Goal: Task Accomplishment & Management: Complete application form

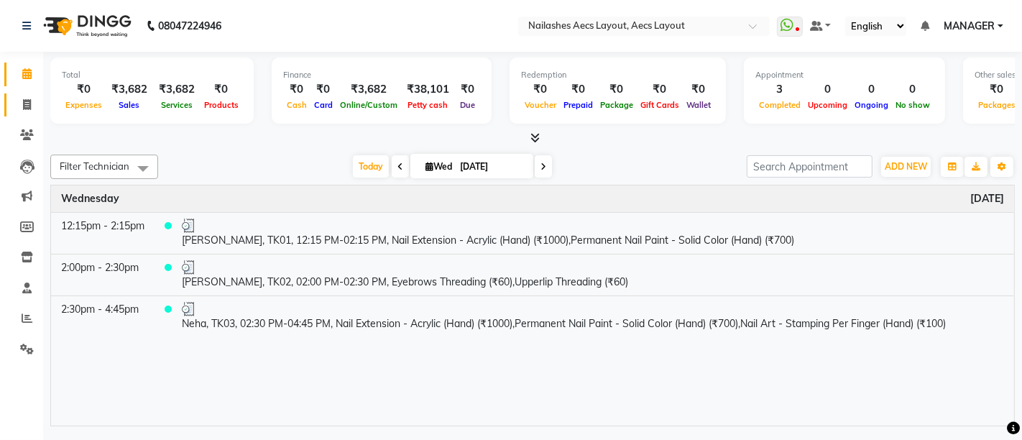
click at [31, 104] on span at bounding box center [26, 105] width 25 height 17
select select "service"
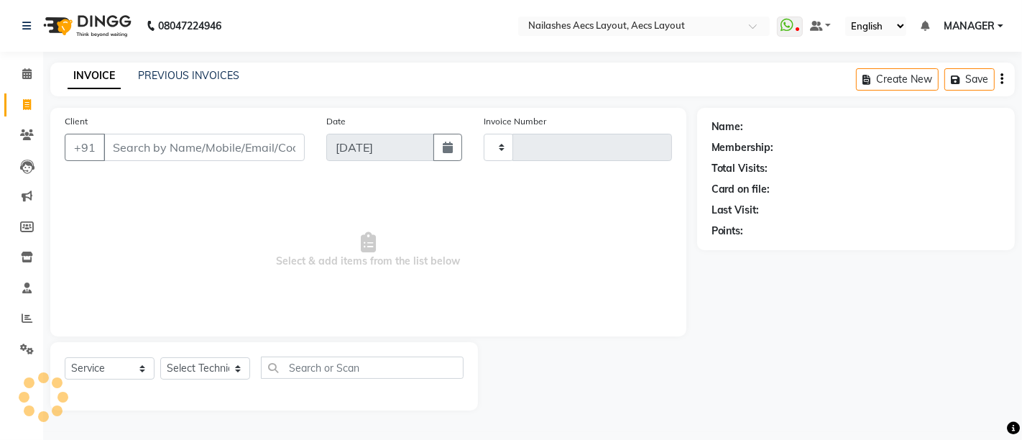
type input "0353"
select select "8467"
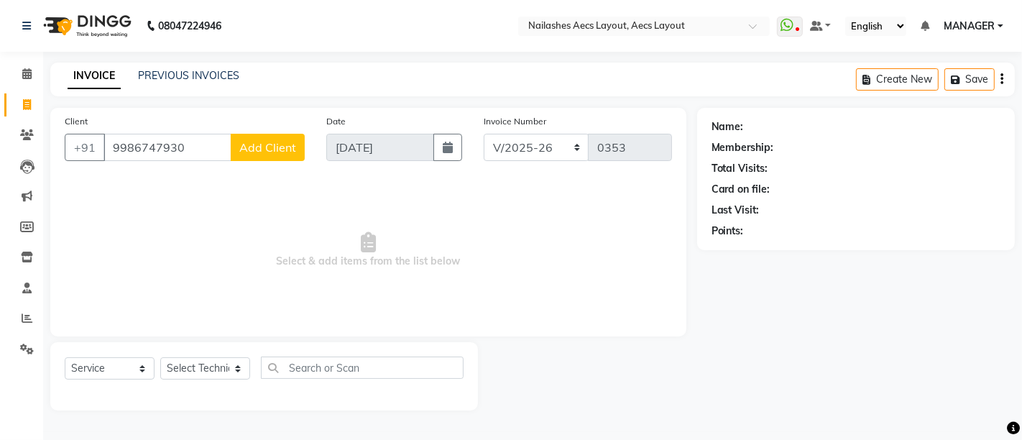
type input "9986747930"
click at [267, 151] on span "Add Client" at bounding box center [267, 147] width 57 height 14
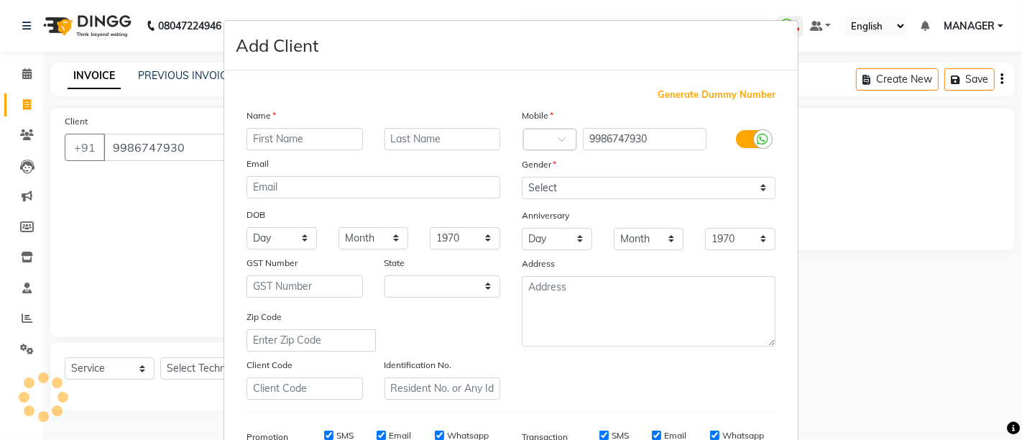
select select "21"
type input "Aditi"
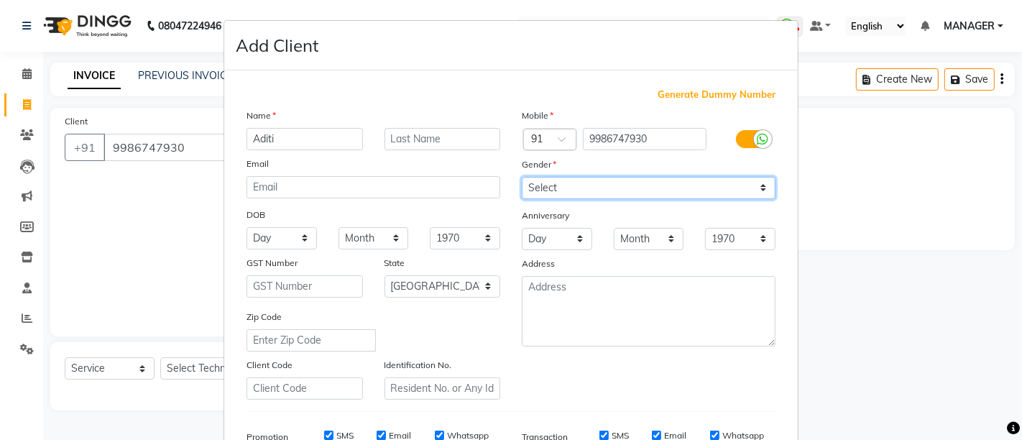
drag, startPoint x: 558, startPoint y: 181, endPoint x: 558, endPoint y: 195, distance: 14.4
click at [558, 181] on select "Select [DEMOGRAPHIC_DATA] [DEMOGRAPHIC_DATA] Other Prefer Not To Say" at bounding box center [649, 188] width 254 height 22
select select "[DEMOGRAPHIC_DATA]"
click at [522, 177] on select "Select [DEMOGRAPHIC_DATA] [DEMOGRAPHIC_DATA] Other Prefer Not To Say" at bounding box center [649, 188] width 254 height 22
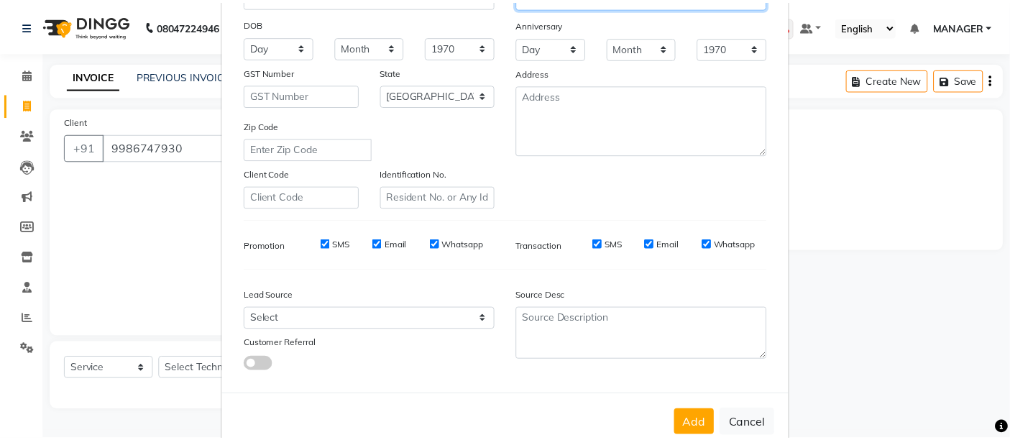
scroll to position [222, 0]
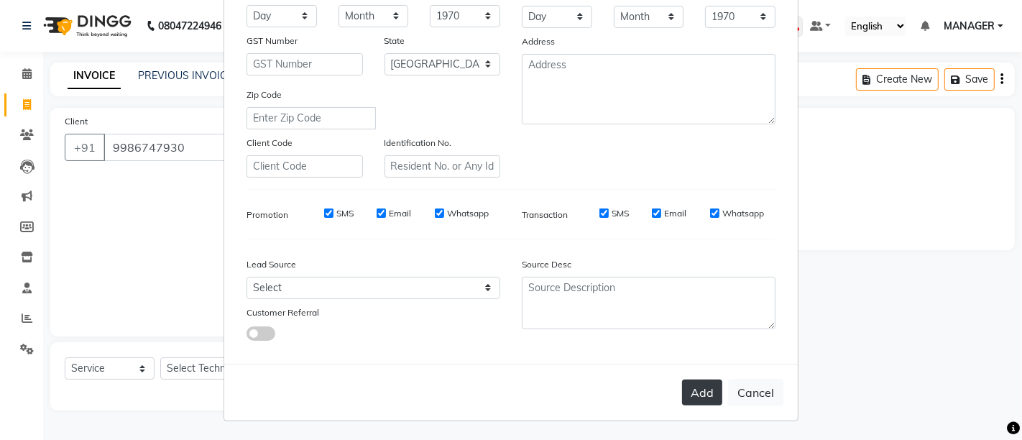
click at [702, 389] on button "Add" at bounding box center [702, 392] width 40 height 26
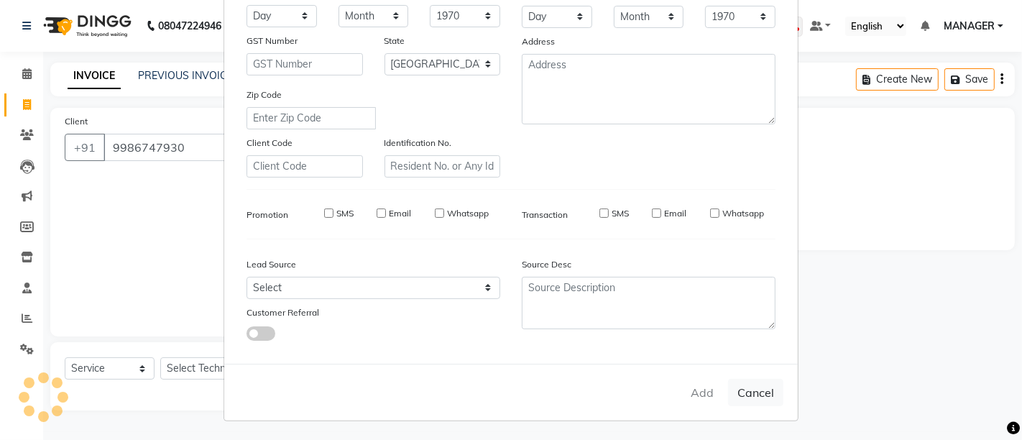
select select
select select "null"
select select
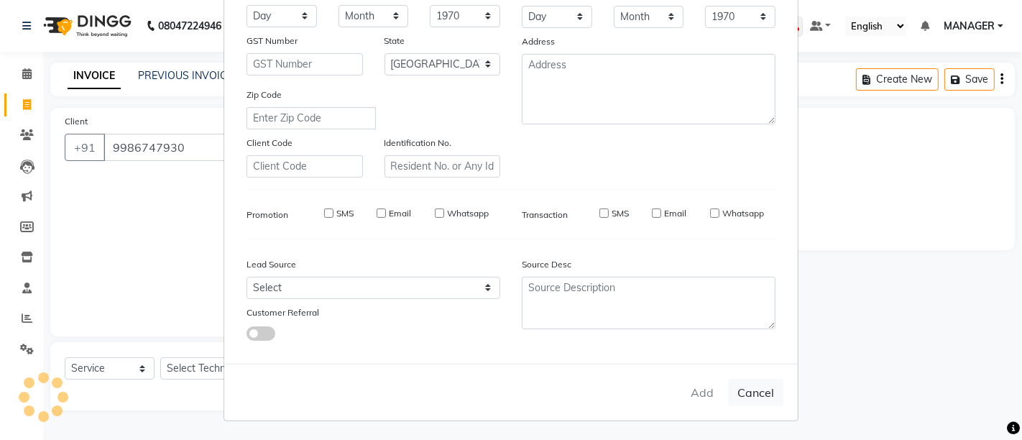
select select
checkbox input "false"
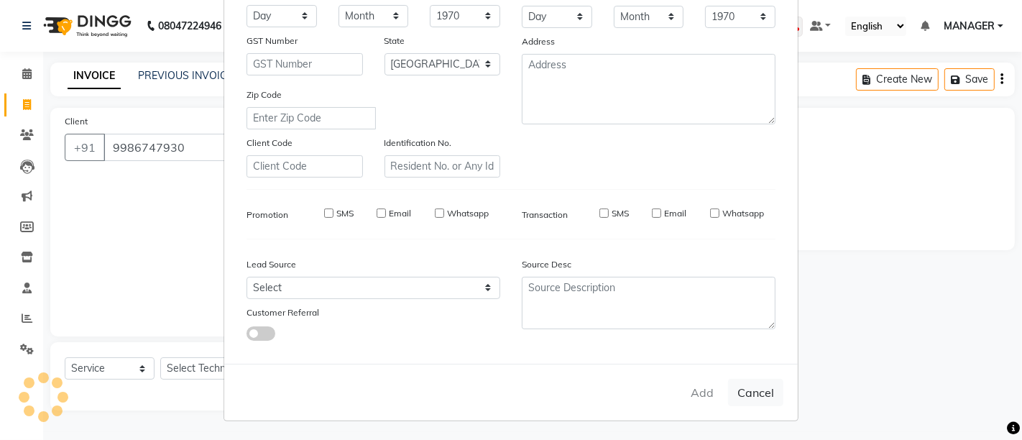
checkbox input "false"
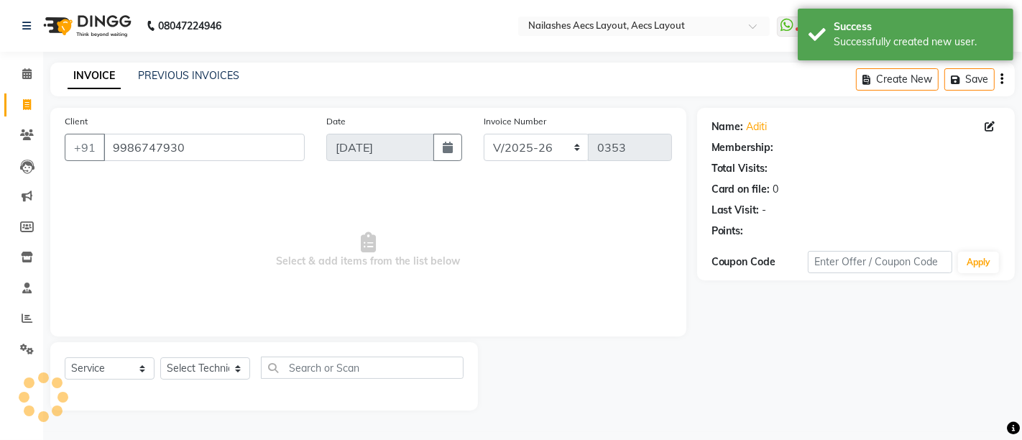
select select "1: Object"
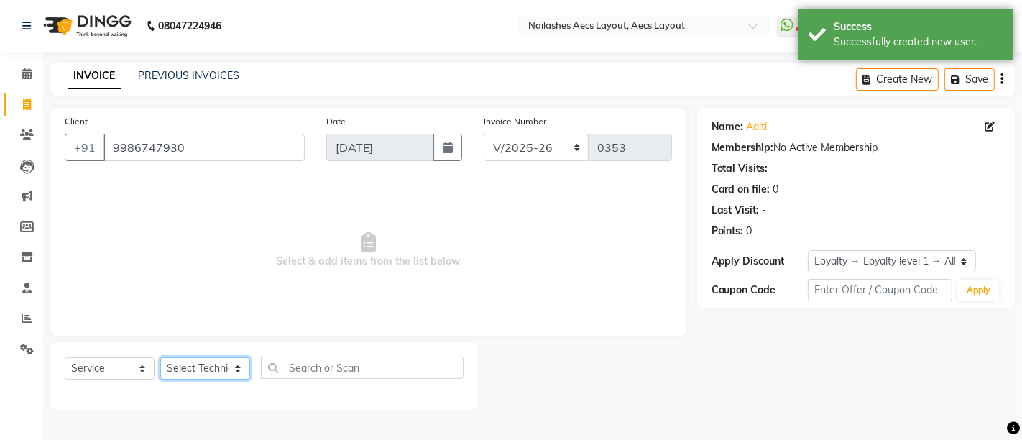
click at [218, 368] on select "Select Technician [PERSON_NAME] MANAGER [PERSON_NAME] owner [PERSON_NAME]" at bounding box center [205, 368] width 90 height 22
select select "88233"
click at [160, 357] on select "Select Technician [PERSON_NAME] MANAGER [PERSON_NAME] owner [PERSON_NAME]" at bounding box center [205, 368] width 90 height 22
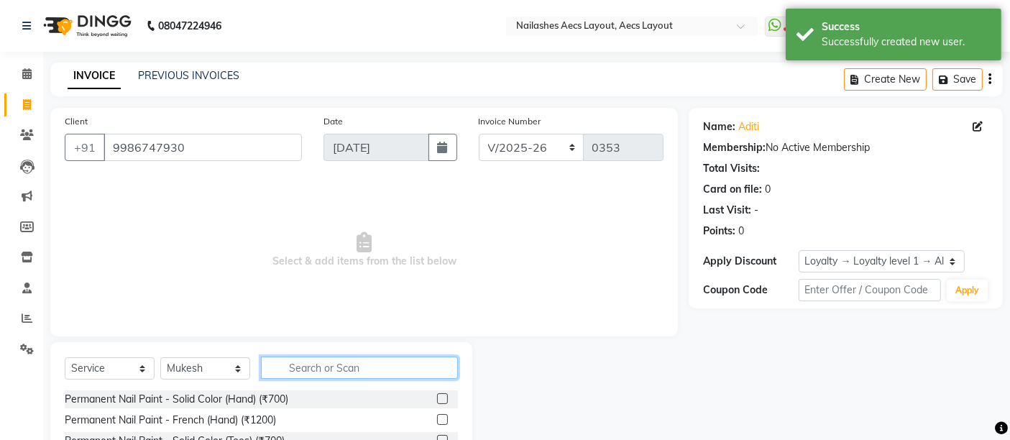
click at [322, 364] on input "text" at bounding box center [359, 367] width 197 height 22
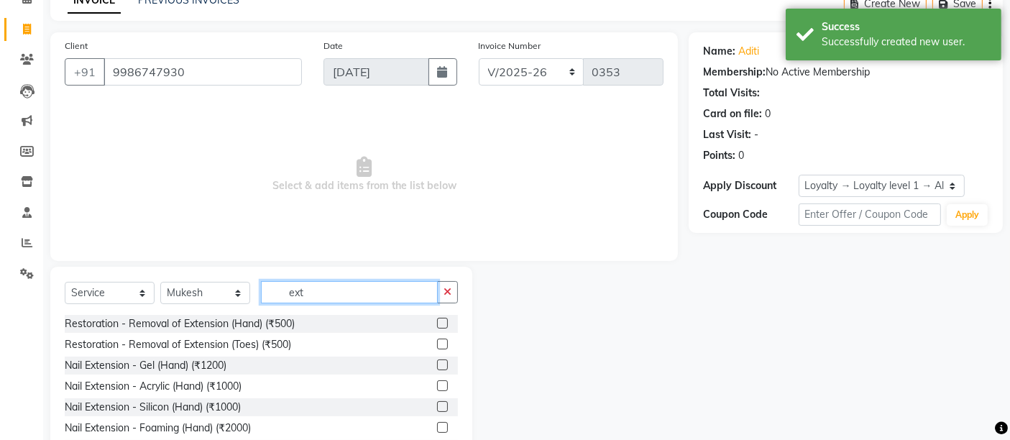
scroll to position [135, 0]
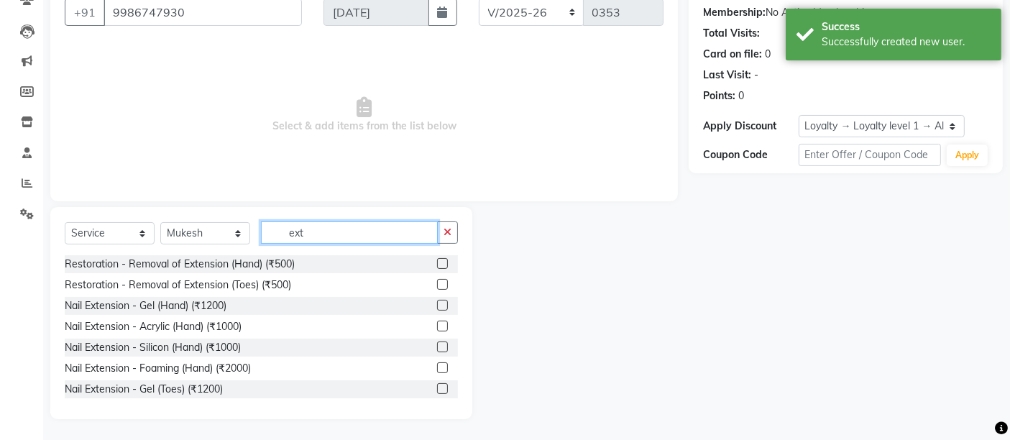
type input "ext"
click at [437, 303] on label at bounding box center [442, 305] width 11 height 11
click at [437, 303] on input "checkbox" at bounding box center [441, 305] width 9 height 9
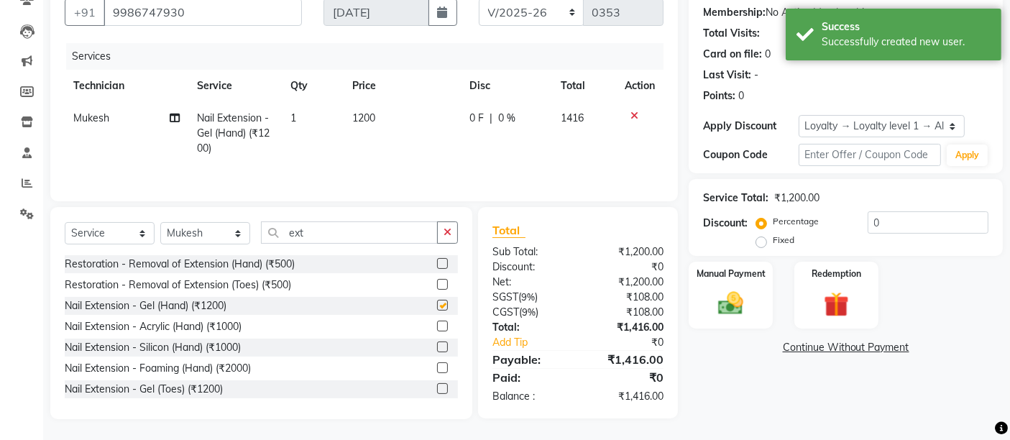
checkbox input "false"
drag, startPoint x: 334, startPoint y: 238, endPoint x: 249, endPoint y: 226, distance: 85.7
click at [249, 226] on div "Select Service Product Membership Package Voucher Prepaid Gift Card Select Tech…" at bounding box center [261, 238] width 393 height 34
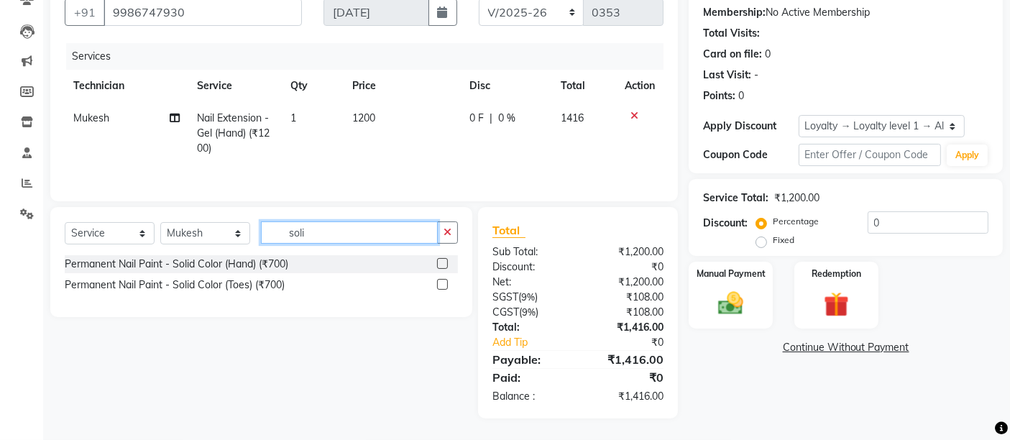
type input "soli"
click at [438, 259] on label at bounding box center [442, 263] width 11 height 11
click at [438, 259] on input "checkbox" at bounding box center [441, 263] width 9 height 9
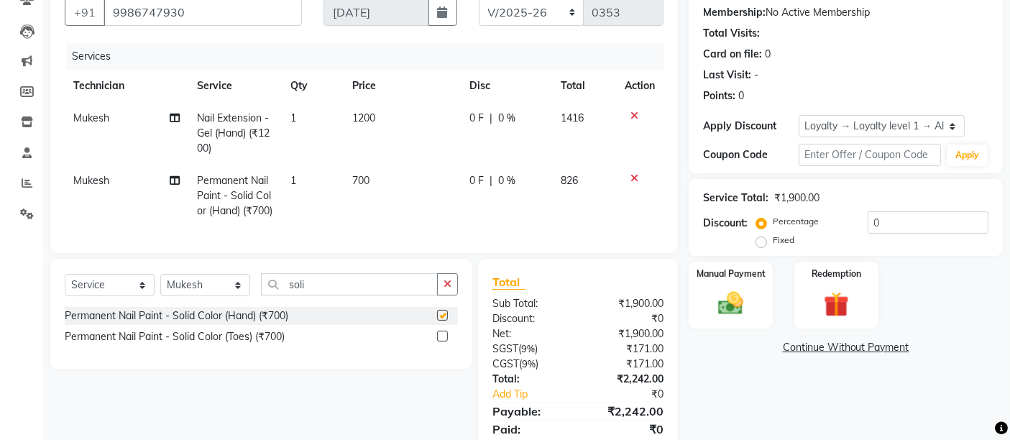
checkbox input "false"
drag, startPoint x: 315, startPoint y: 310, endPoint x: 252, endPoint y: 306, distance: 64.1
click at [252, 306] on div "Select Service Product Membership Package Voucher Prepaid Gift Card Select Tech…" at bounding box center [261, 290] width 393 height 34
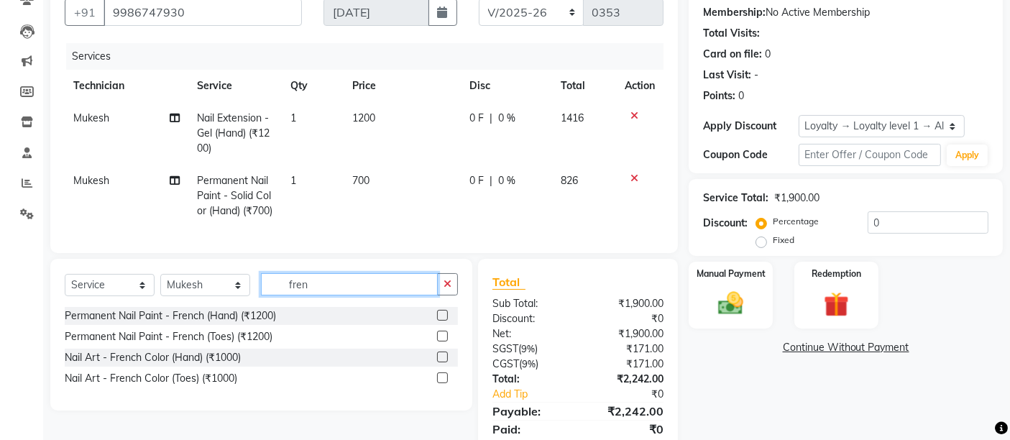
type input "fren"
click at [445, 321] on label at bounding box center [442, 315] width 11 height 11
click at [445, 321] on input "checkbox" at bounding box center [441, 315] width 9 height 9
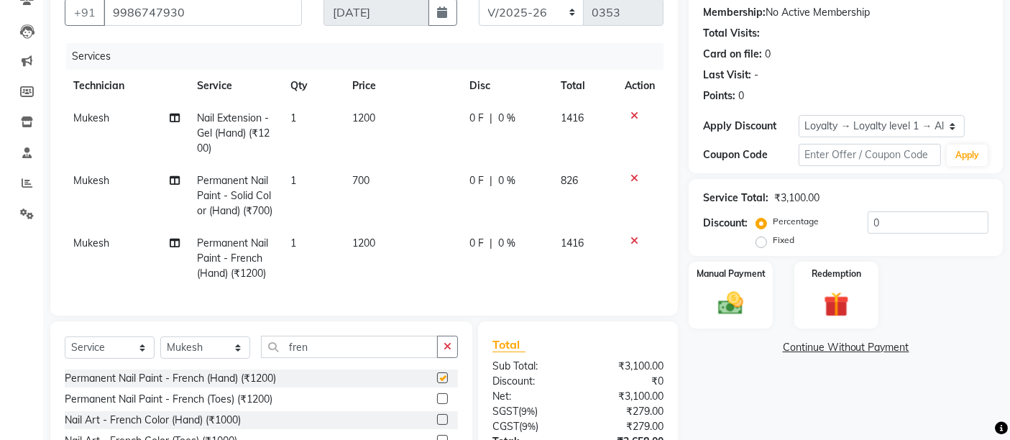
checkbox input "false"
click at [375, 249] on span "1200" at bounding box center [364, 242] width 23 height 13
select select "88233"
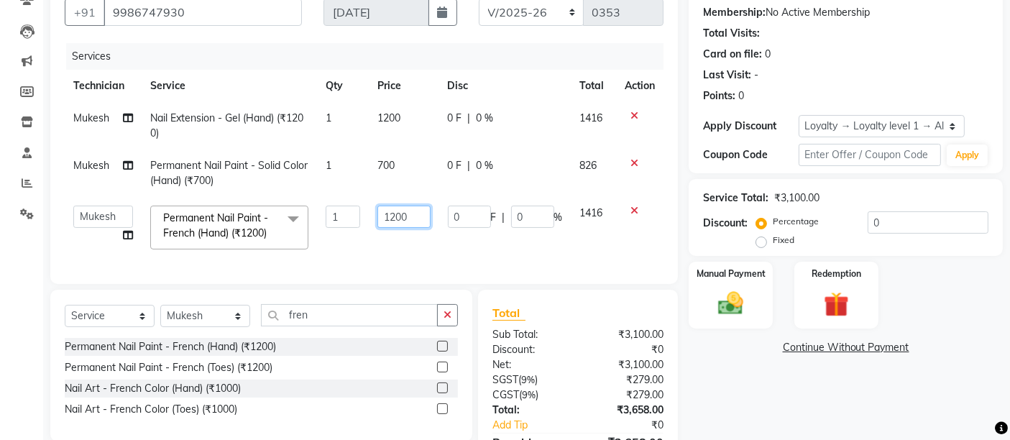
click at [407, 213] on input "1200" at bounding box center [403, 217] width 52 height 22
type input "120"
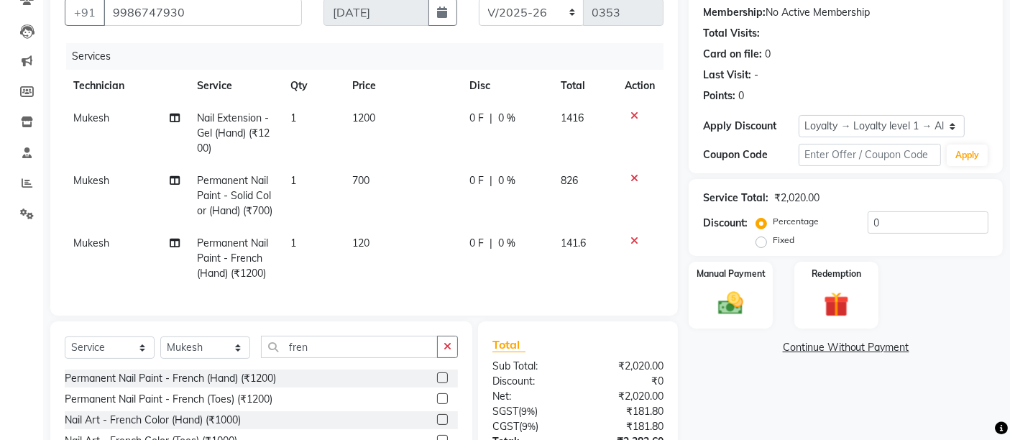
click at [293, 249] on span "1" at bounding box center [293, 242] width 6 height 13
select select "88233"
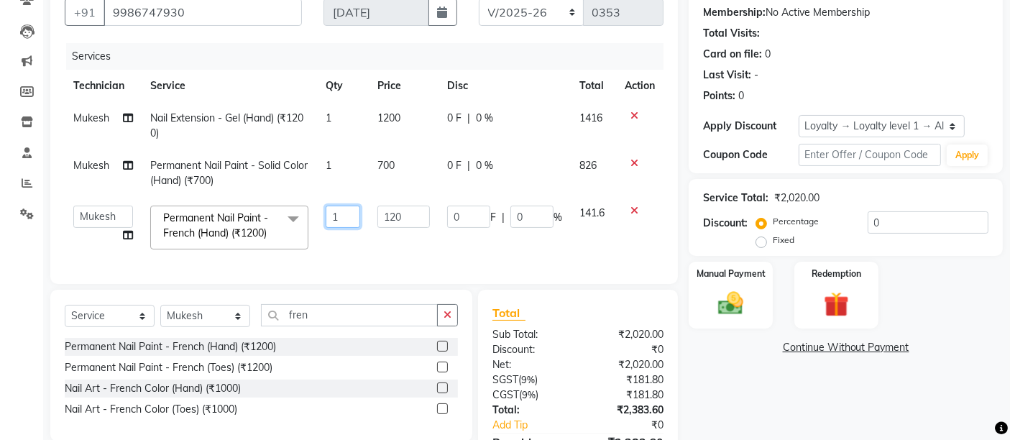
click at [345, 211] on input "1" at bounding box center [343, 217] width 34 height 22
type input "6"
click at [431, 253] on td "120" at bounding box center [404, 227] width 70 height 61
select select "88233"
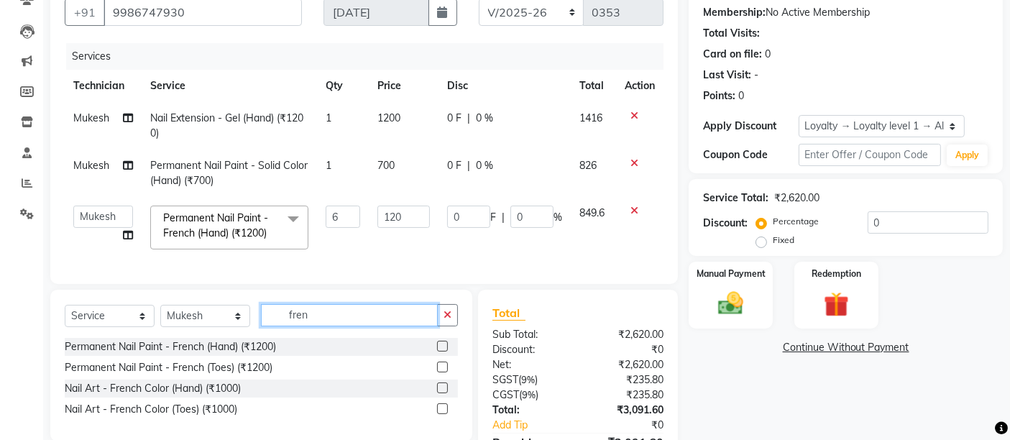
drag, startPoint x: 318, startPoint y: 329, endPoint x: 279, endPoint y: 323, distance: 39.2
click at [279, 323] on input "fren" at bounding box center [349, 315] width 177 height 22
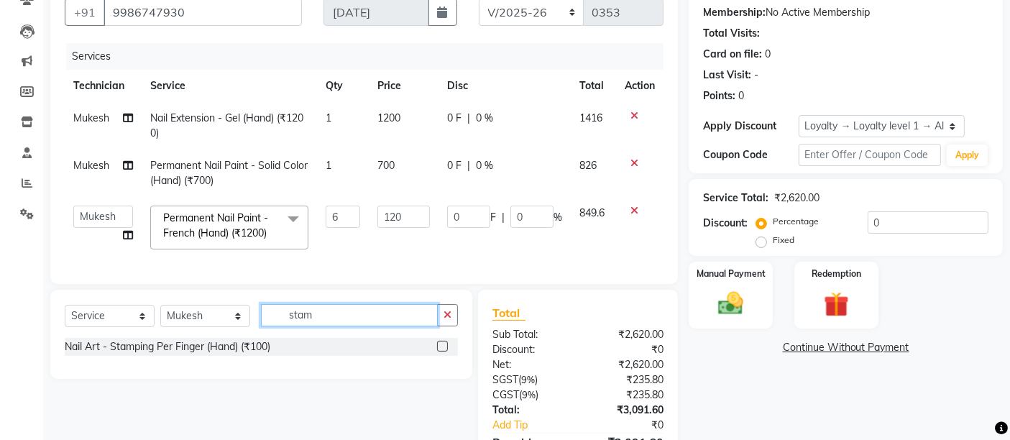
type input "stam"
click at [440, 351] on label at bounding box center [442, 346] width 11 height 11
click at [440, 351] on input "checkbox" at bounding box center [441, 346] width 9 height 9
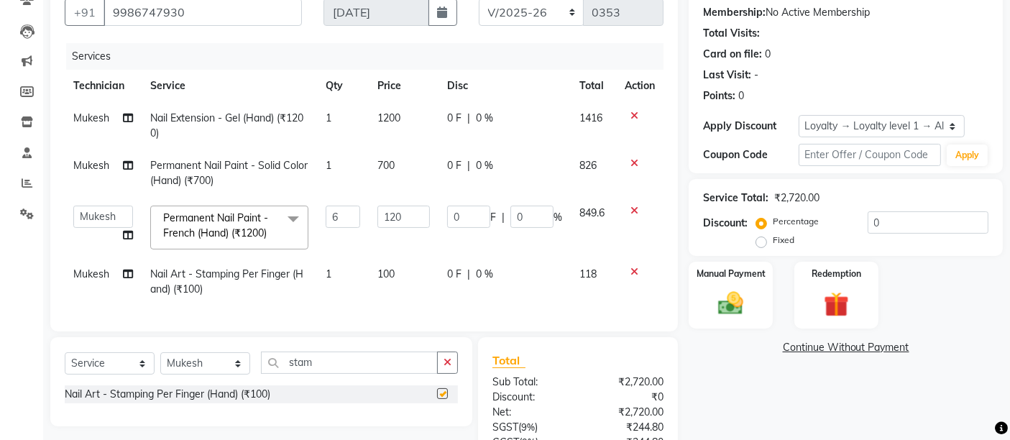
checkbox input "false"
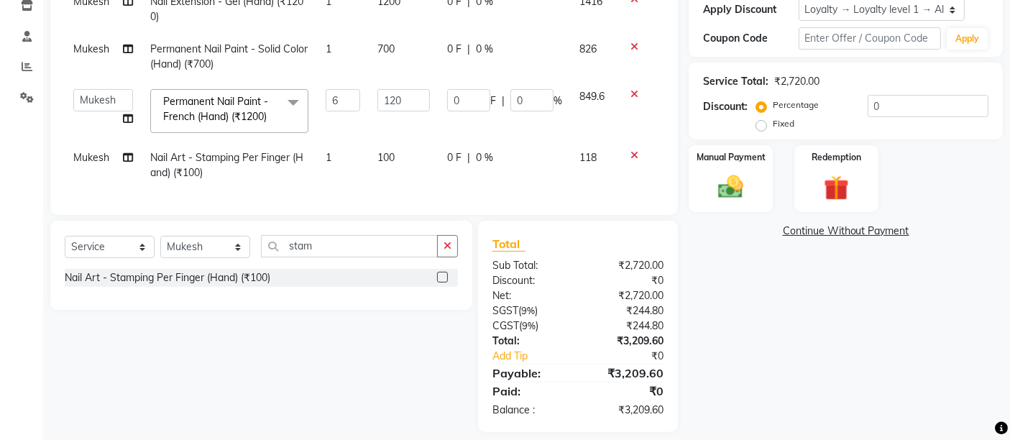
scroll to position [275, 0]
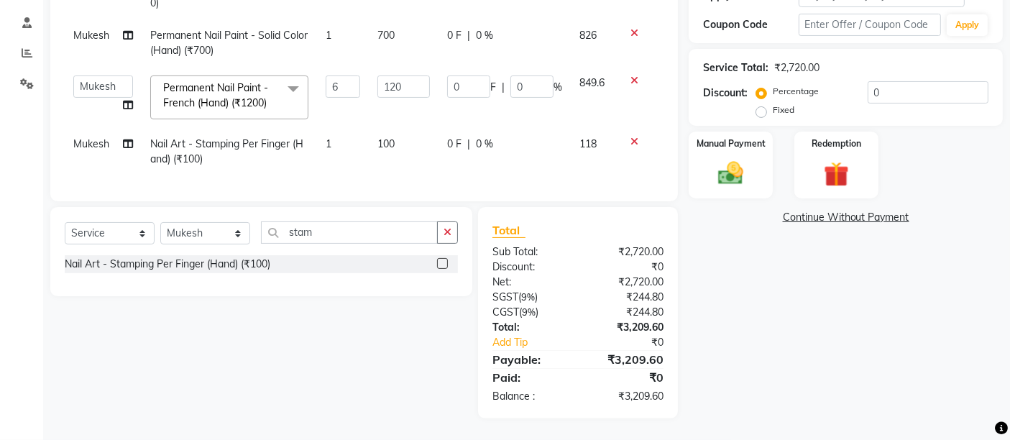
click at [329, 137] on span "1" at bounding box center [329, 143] width 6 height 13
select select "88233"
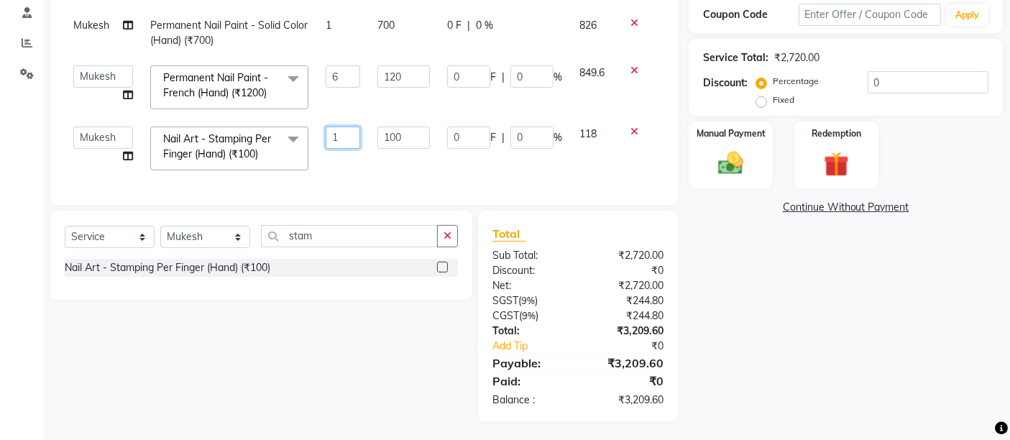
click at [345, 135] on input "1" at bounding box center [343, 137] width 34 height 22
type input "2"
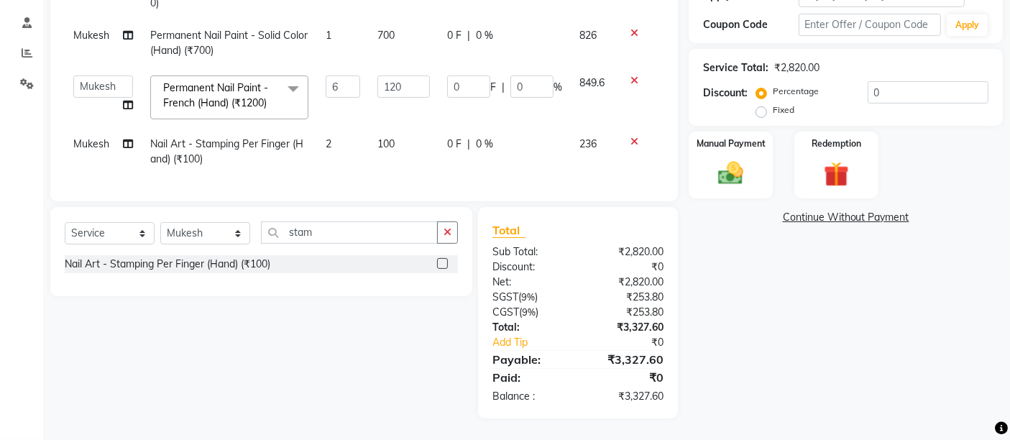
click at [402, 137] on td "100" at bounding box center [404, 151] width 70 height 47
select select "88233"
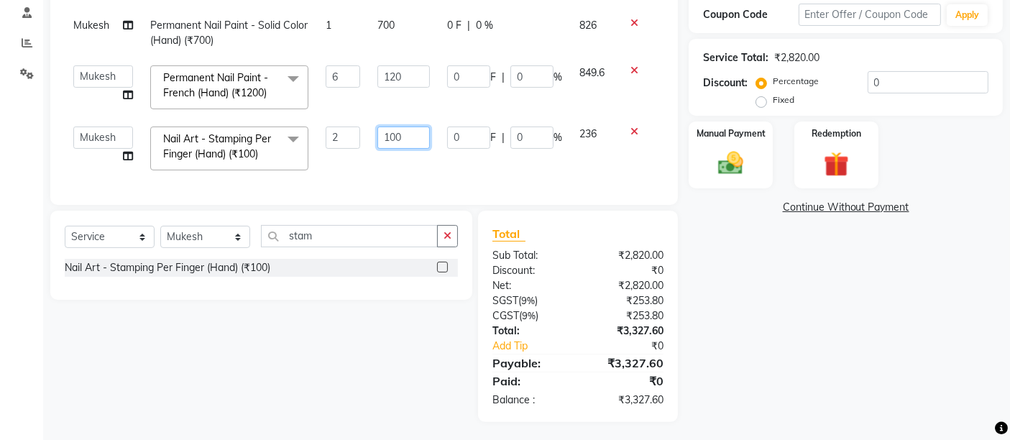
click at [408, 126] on input "100" at bounding box center [403, 137] width 52 height 22
type input "1"
type input "250"
click at [410, 177] on div "Services Technician Service Qty Price Disc Total Action Mukesh Nail Extension -…" at bounding box center [364, 46] width 599 height 287
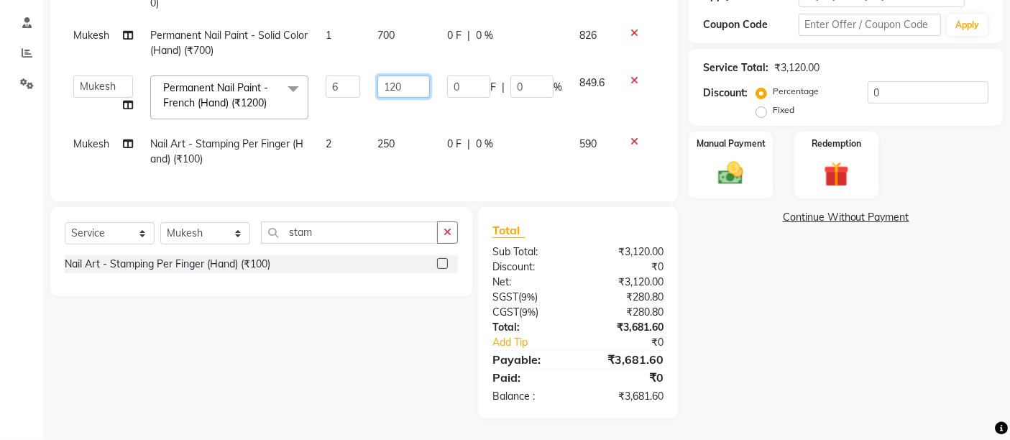
click at [390, 77] on input "120" at bounding box center [403, 86] width 52 height 22
click at [404, 77] on input "120" at bounding box center [403, 86] width 52 height 22
type input "150"
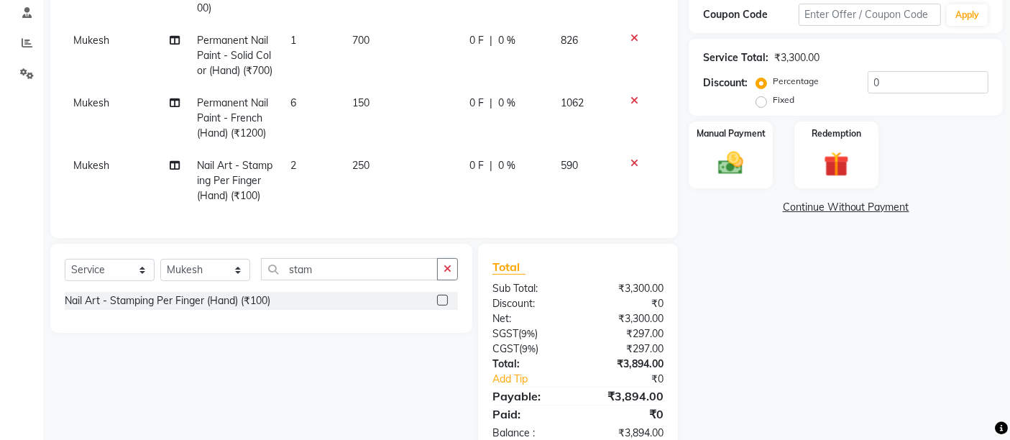
click at [428, 159] on tbody "Mukesh Nail Extension - Gel (Hand) (₹1200) 1 1200 0 F | 0 % 1416 Mukesh Permane…" at bounding box center [364, 87] width 599 height 250
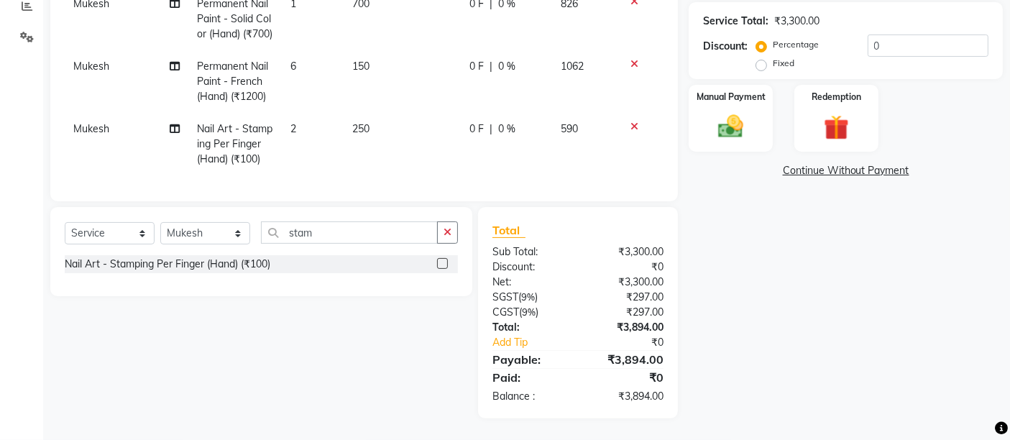
scroll to position [338, 0]
click at [773, 57] on label "Fixed" at bounding box center [784, 63] width 22 height 13
click at [763, 58] on input "Fixed" at bounding box center [764, 63] width 10 height 10
radio input "true"
click at [359, 147] on td "250" at bounding box center [402, 144] width 116 height 63
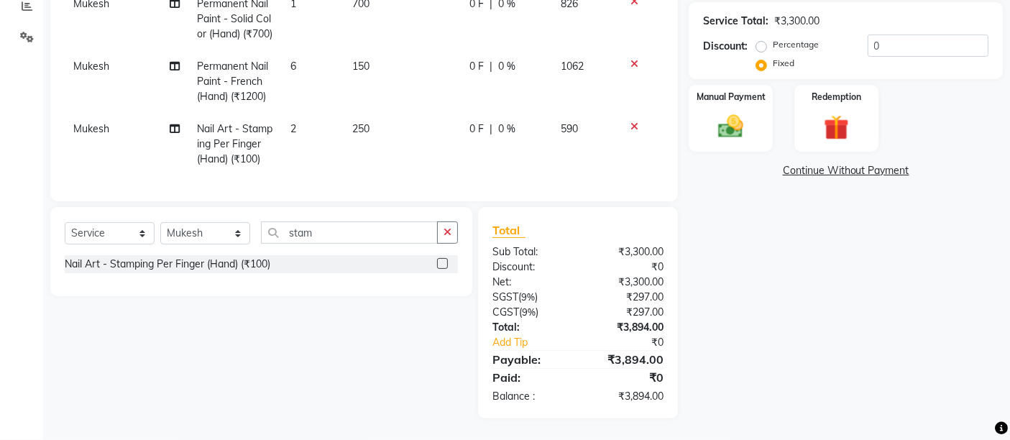
scroll to position [275, 0]
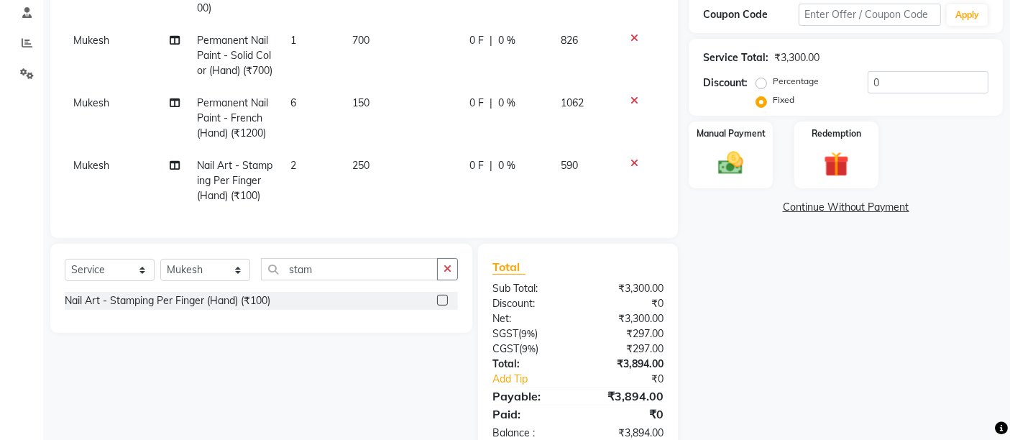
select select "88233"
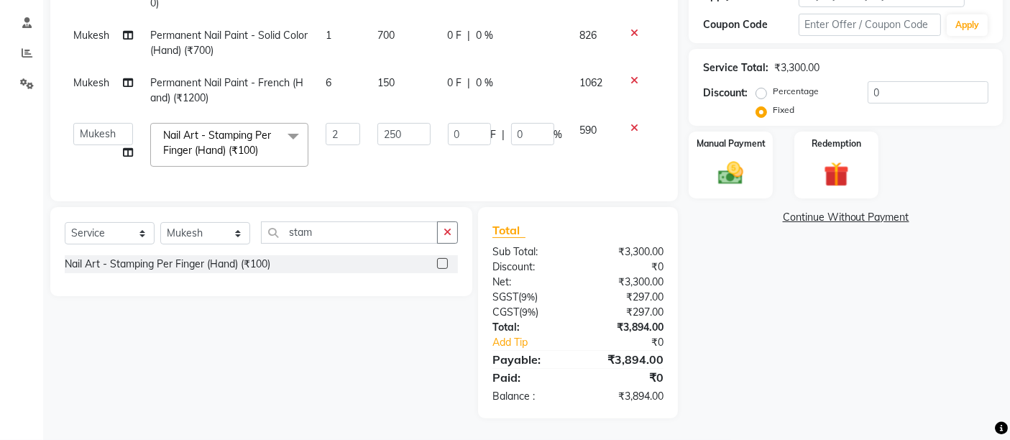
click at [336, 70] on td "6" at bounding box center [343, 90] width 52 height 47
select select "88233"
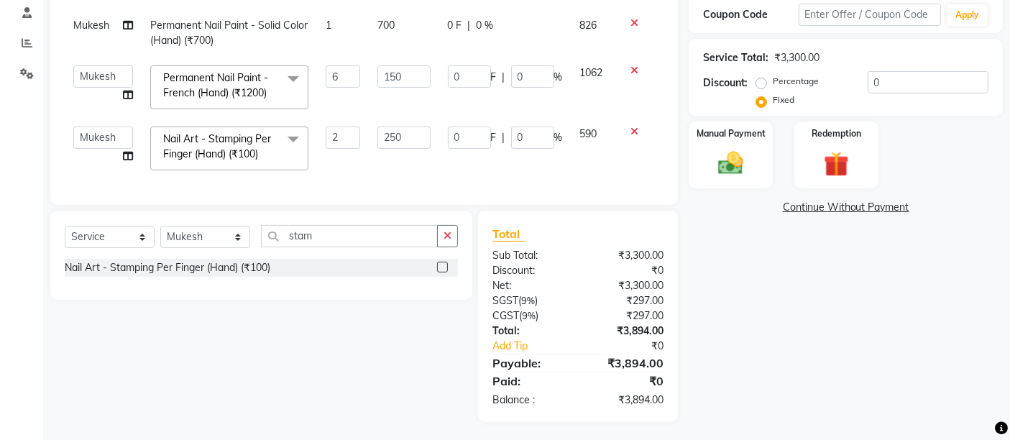
scroll to position [289, 0]
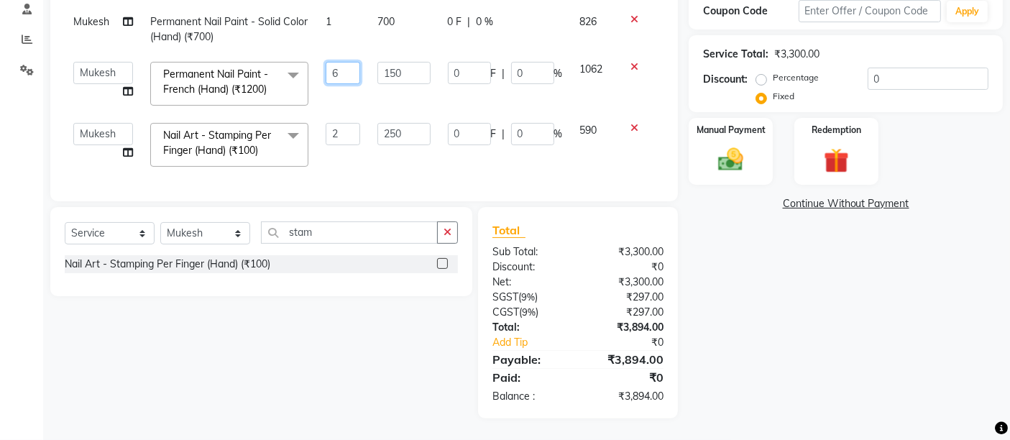
click at [340, 65] on input "6" at bounding box center [343, 73] width 35 height 22
type input "8"
click at [750, 361] on div "Name: Aditi Membership: No Active Membership Total Visits: Card on file: 0 Last…" at bounding box center [850, 123] width 325 height 589
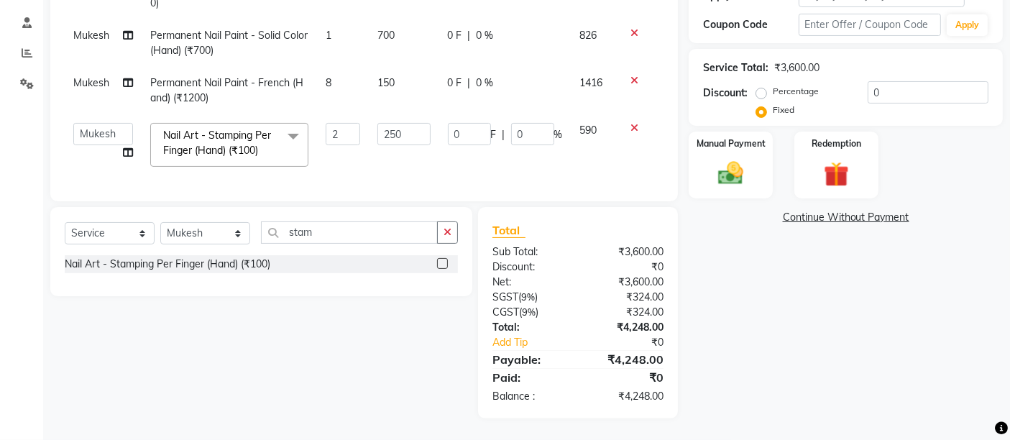
scroll to position [275, 0]
click at [887, 87] on input "0" at bounding box center [927, 92] width 121 height 22
click at [338, 70] on td "8" at bounding box center [343, 90] width 52 height 47
select select "88233"
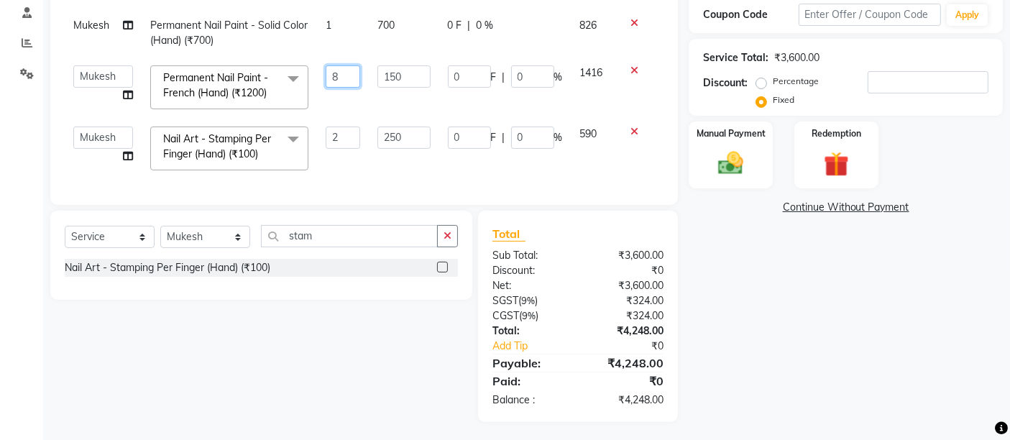
click at [339, 70] on input "8" at bounding box center [343, 76] width 35 height 22
type input "4"
click at [423, 169] on div "Services Technician Service Qty Price Disc Total Action Mukesh Nail Extension -…" at bounding box center [364, 46] width 599 height 287
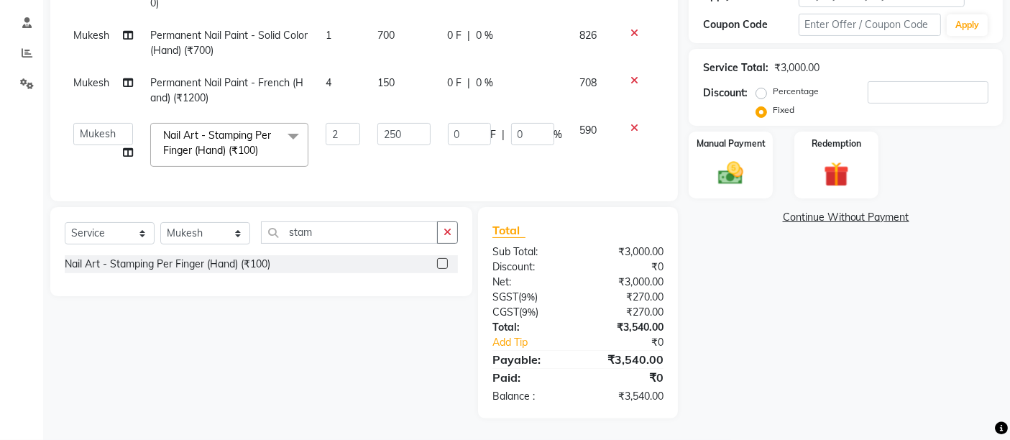
click at [331, 76] on span "4" at bounding box center [329, 82] width 6 height 13
select select "88233"
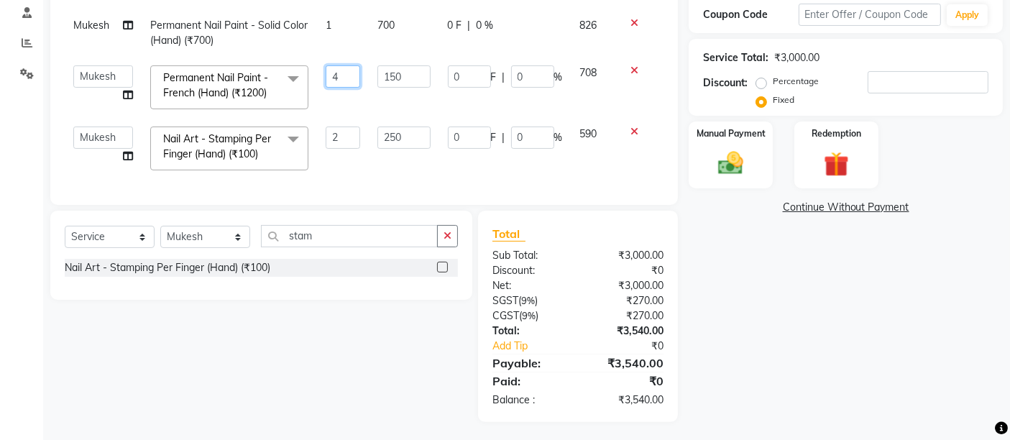
click at [344, 77] on input "4" at bounding box center [343, 76] width 35 height 22
type input "8"
click at [443, 118] on td "0 F | 0 %" at bounding box center [505, 148] width 132 height 61
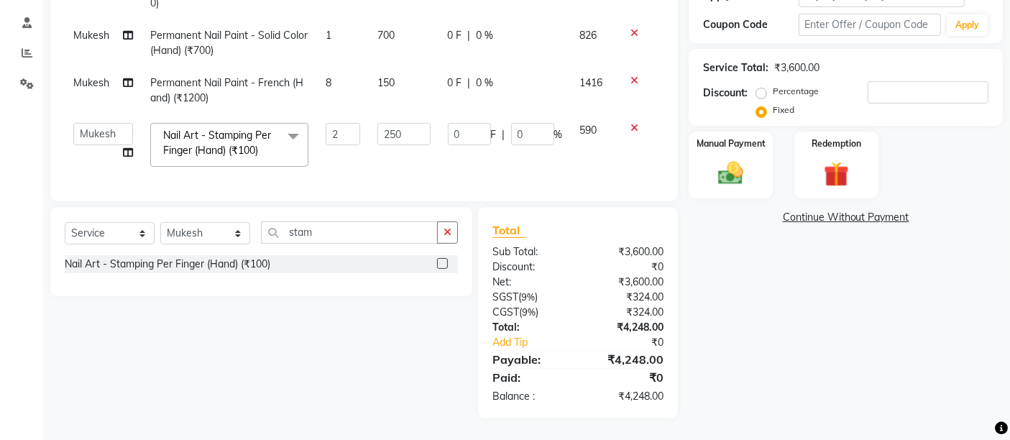
click at [398, 85] on td "150" at bounding box center [404, 90] width 70 height 47
select select "88233"
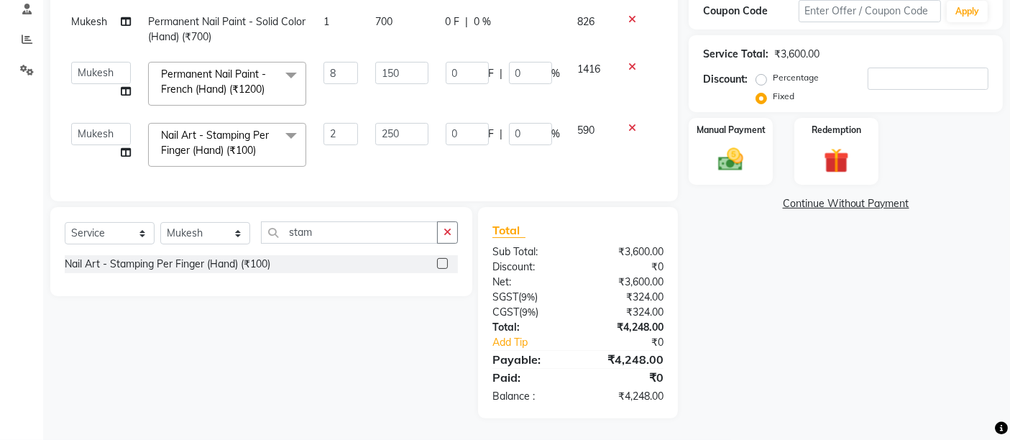
scroll to position [0, 10]
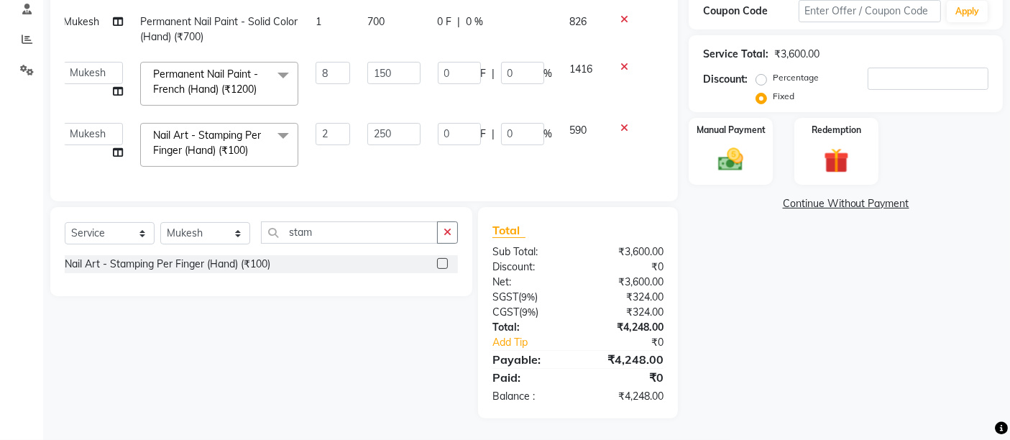
click at [476, 154] on td "0 F | 0 %" at bounding box center [495, 144] width 132 height 61
click at [513, 153] on td "0 F | 0 %" at bounding box center [495, 144] width 132 height 61
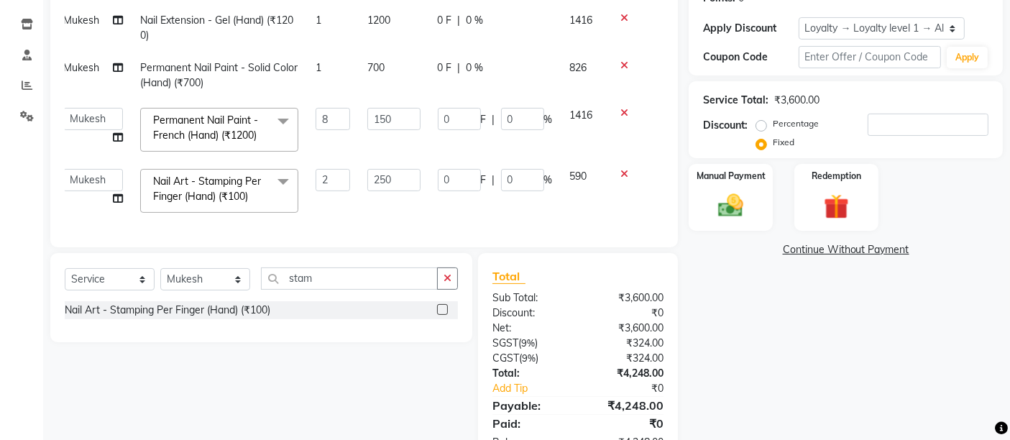
scroll to position [209, 0]
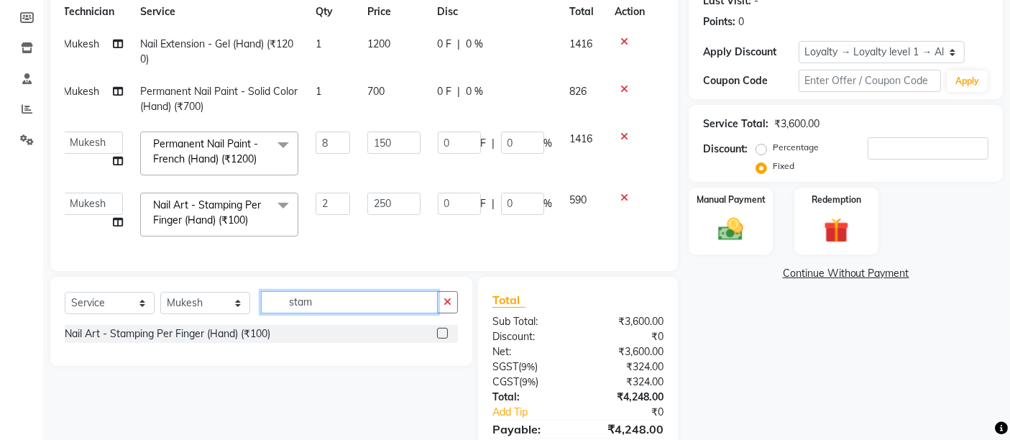
click at [333, 313] on input "stam" at bounding box center [349, 302] width 177 height 22
type input "stam"
click at [439, 338] on label at bounding box center [442, 333] width 11 height 11
click at [439, 338] on input "checkbox" at bounding box center [441, 333] width 9 height 9
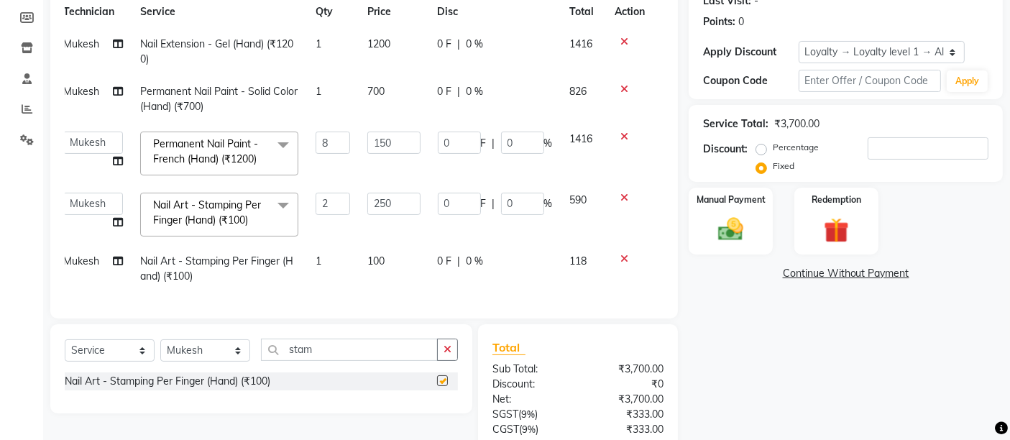
checkbox input "false"
click at [384, 254] on span "100" at bounding box center [375, 260] width 17 height 13
select select "88233"
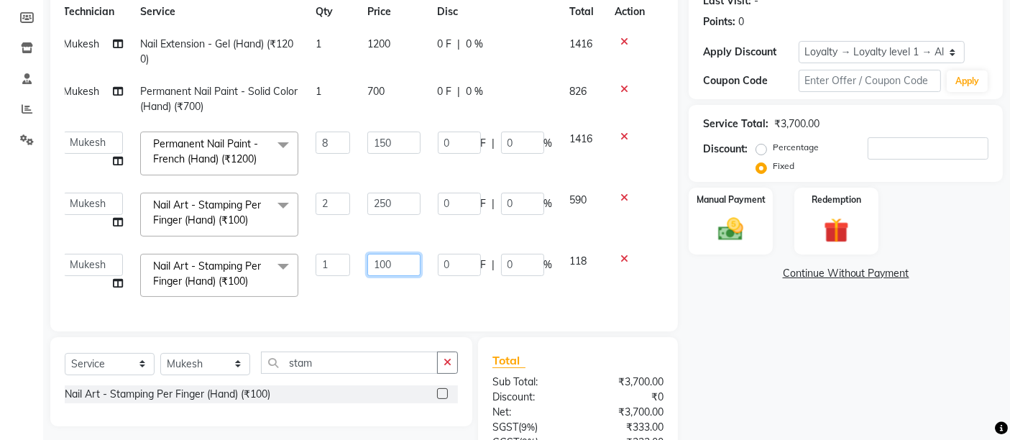
click at [395, 259] on input "100" at bounding box center [393, 265] width 52 height 22
type input "150"
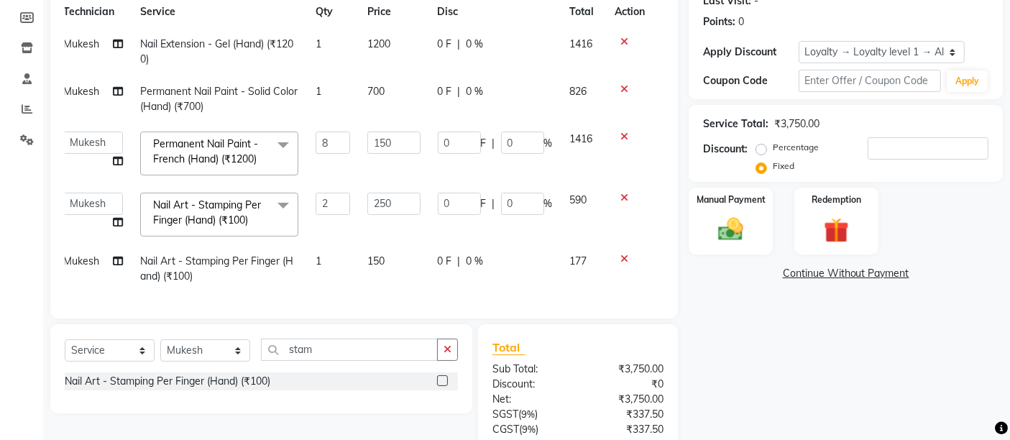
click at [335, 262] on td "1" at bounding box center [333, 268] width 52 height 47
select select "88233"
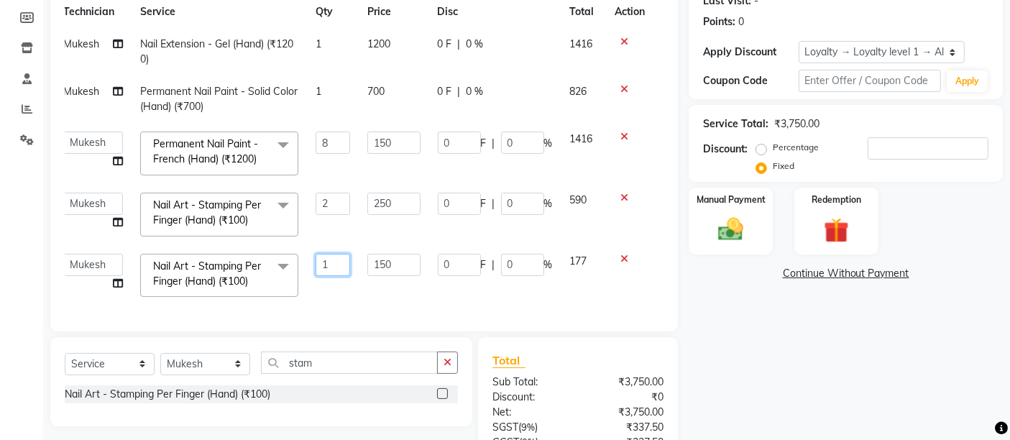
click at [332, 261] on input "1" at bounding box center [332, 265] width 35 height 22
type input "2"
click at [344, 302] on div "Services Technician Service Qty Price Disc Total Action Mukesh Nail Extension -…" at bounding box center [364, 143] width 599 height 348
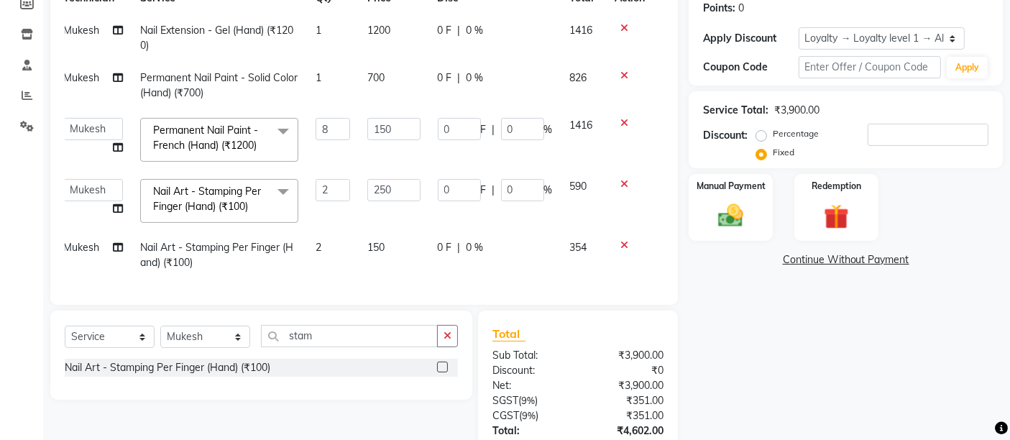
scroll to position [336, 0]
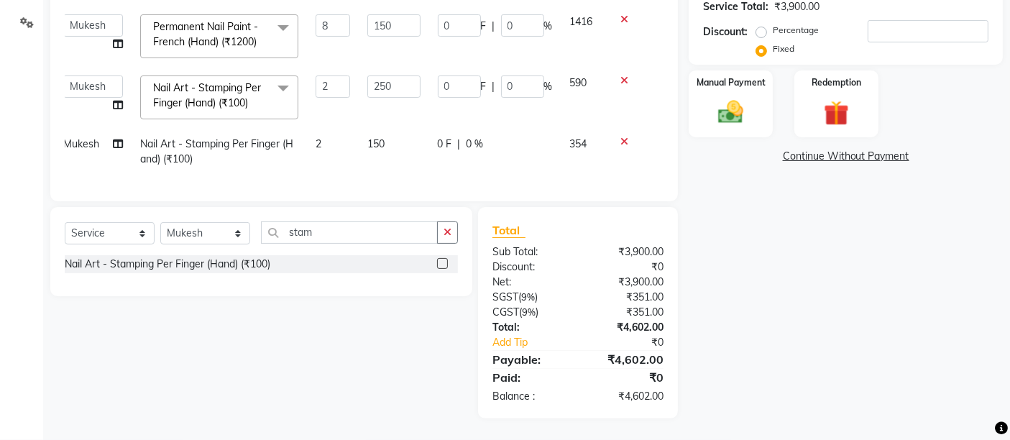
click at [773, 24] on label "Percentage" at bounding box center [796, 30] width 46 height 13
click at [759, 25] on input "Percentage" at bounding box center [764, 30] width 10 height 10
radio input "true"
click at [872, 20] on input "number" at bounding box center [927, 31] width 121 height 22
type input "1"
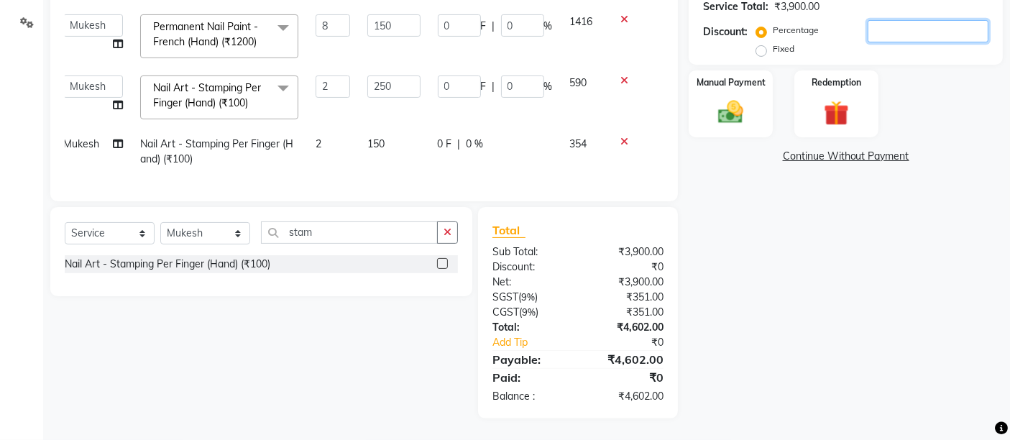
type input "5"
type input "1"
type input "12"
type input "1"
type input "15"
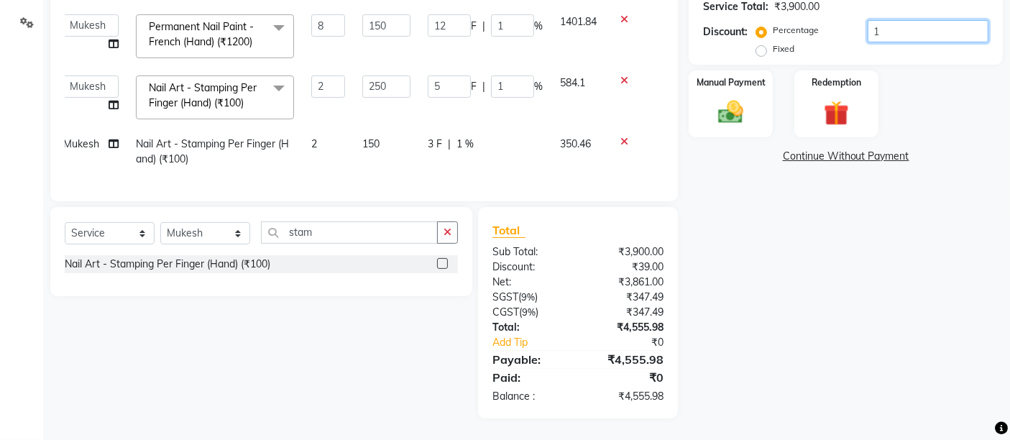
type input "75"
type input "15"
type input "180"
type input "15"
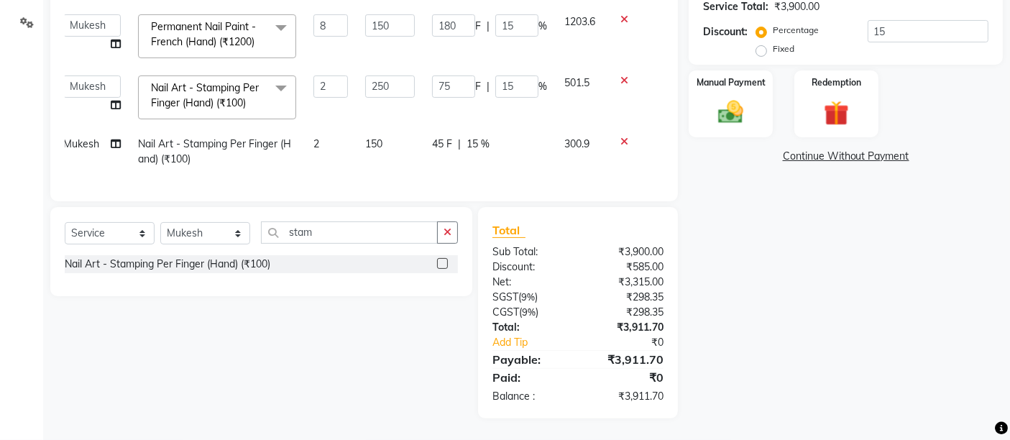
click at [747, 243] on div "Name: Aditi Membership: No Active Membership Total Visits: Card on file: 0 Last…" at bounding box center [850, 100] width 325 height 637
click at [906, 27] on input "15" at bounding box center [927, 31] width 121 height 22
click at [726, 112] on img at bounding box center [730, 112] width 43 height 30
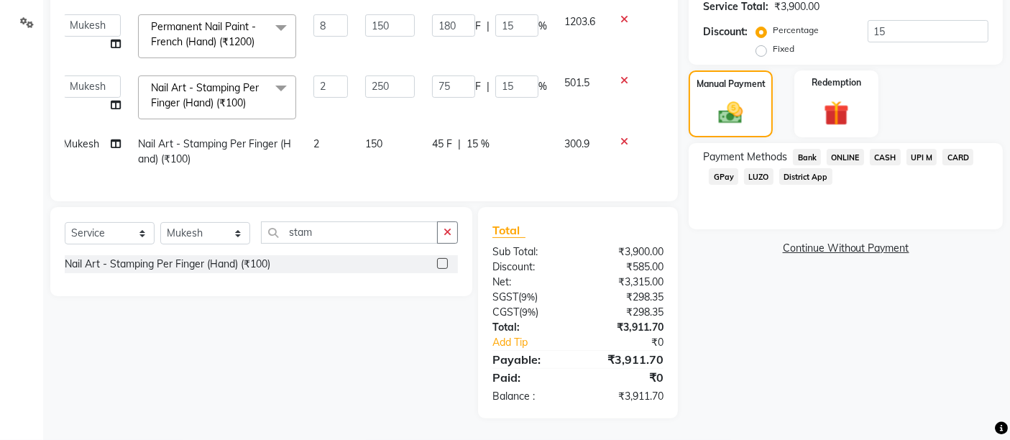
click at [959, 149] on span "CARD" at bounding box center [957, 157] width 31 height 17
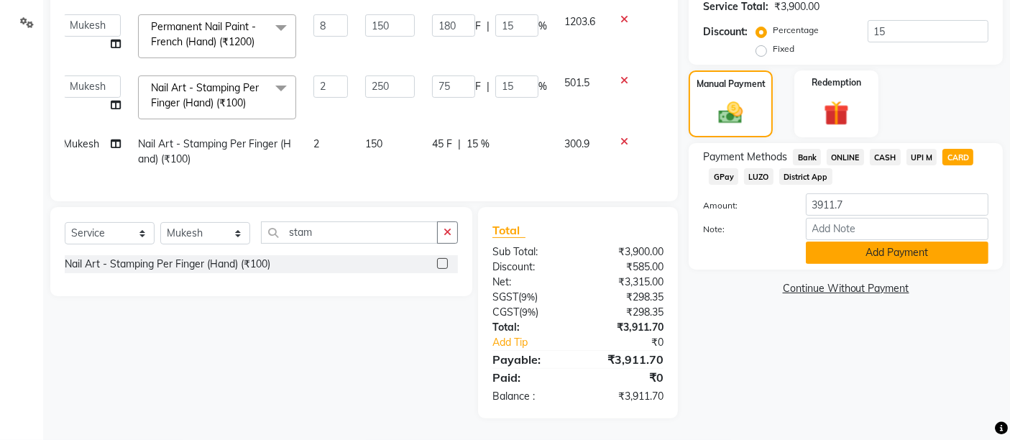
click at [858, 241] on button "Add Payment" at bounding box center [897, 252] width 183 height 22
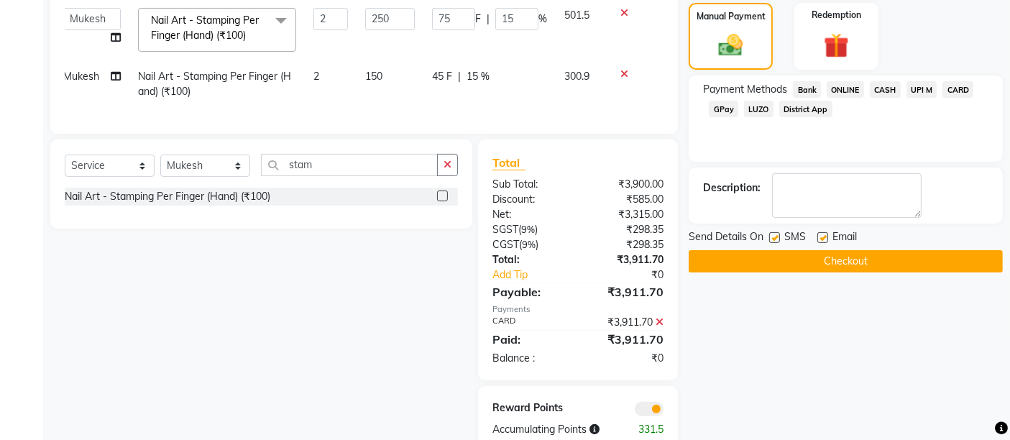
scroll to position [437, 0]
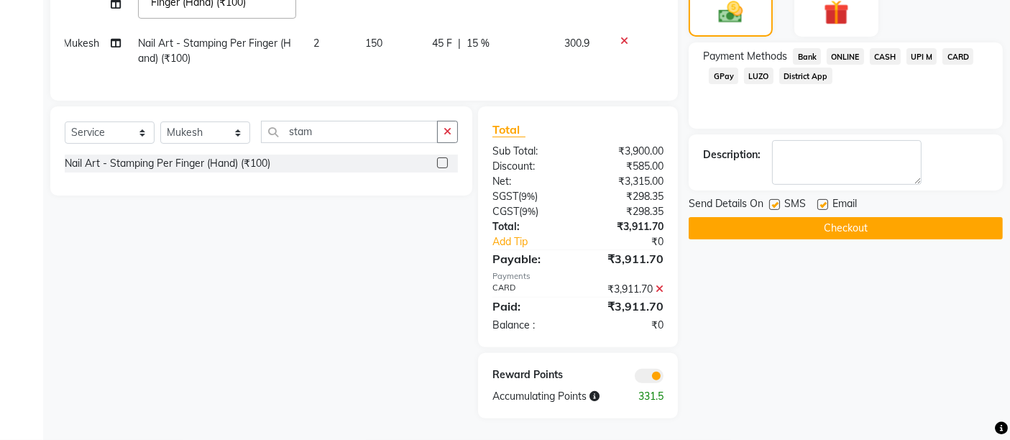
click at [775, 217] on button "Checkout" at bounding box center [845, 228] width 314 height 22
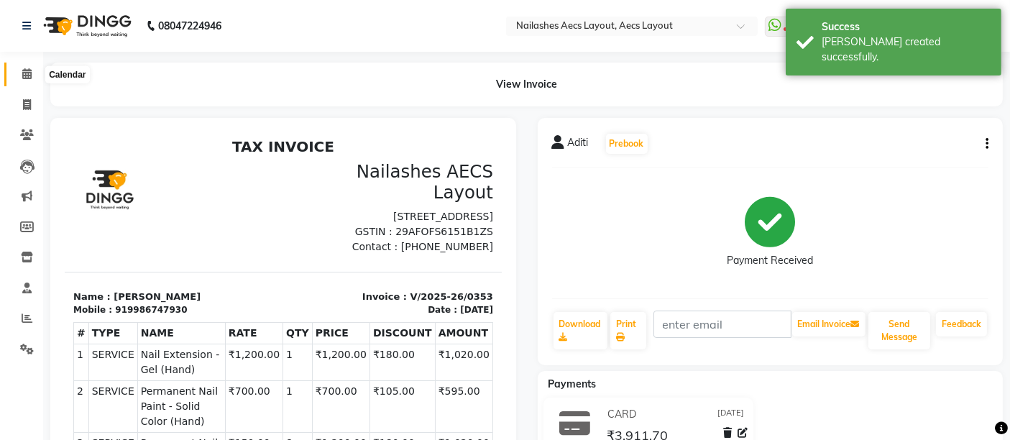
click at [28, 78] on icon at bounding box center [26, 73] width 9 height 11
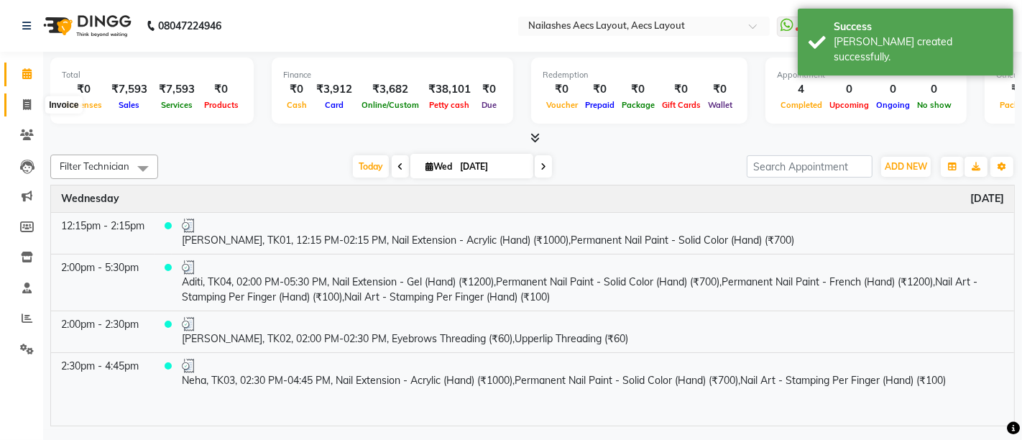
click at [23, 99] on icon at bounding box center [27, 104] width 8 height 11
select select "8467"
select select "service"
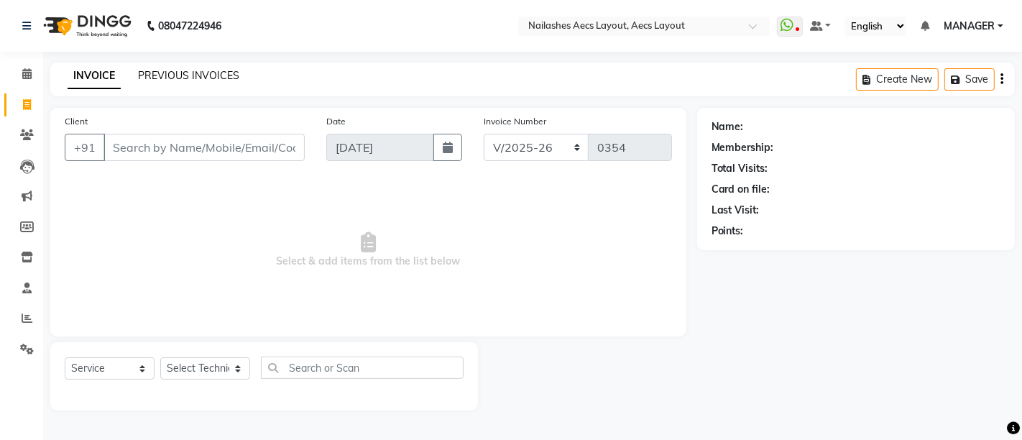
click at [152, 73] on link "PREVIOUS INVOICES" at bounding box center [188, 75] width 101 height 13
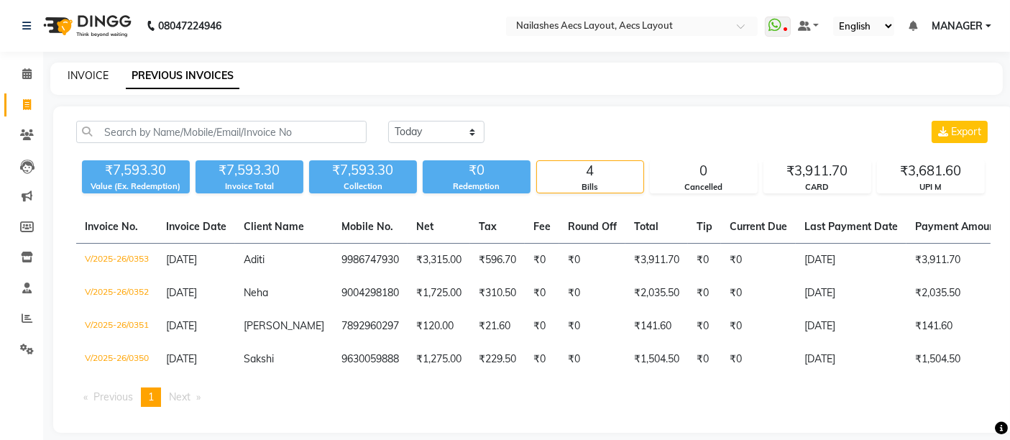
click at [81, 73] on link "INVOICE" at bounding box center [88, 75] width 41 height 13
select select "8467"
select select "service"
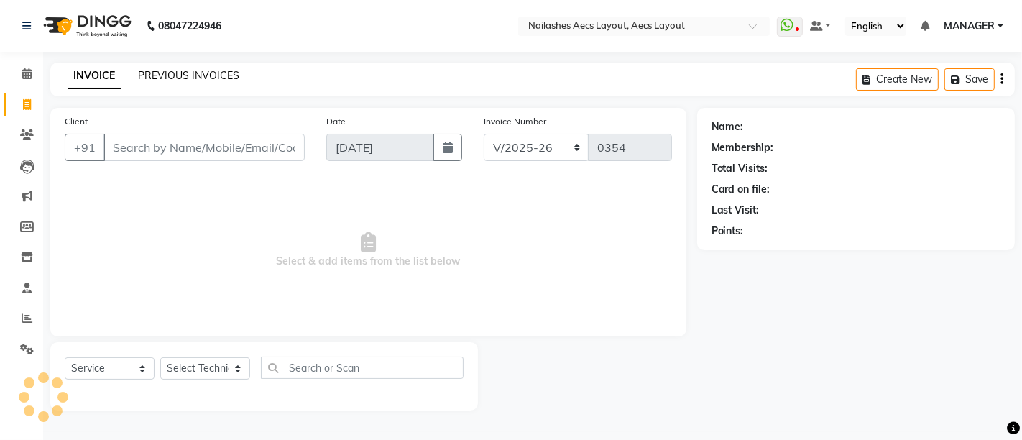
click at [185, 70] on link "PREVIOUS INVOICES" at bounding box center [188, 75] width 101 height 13
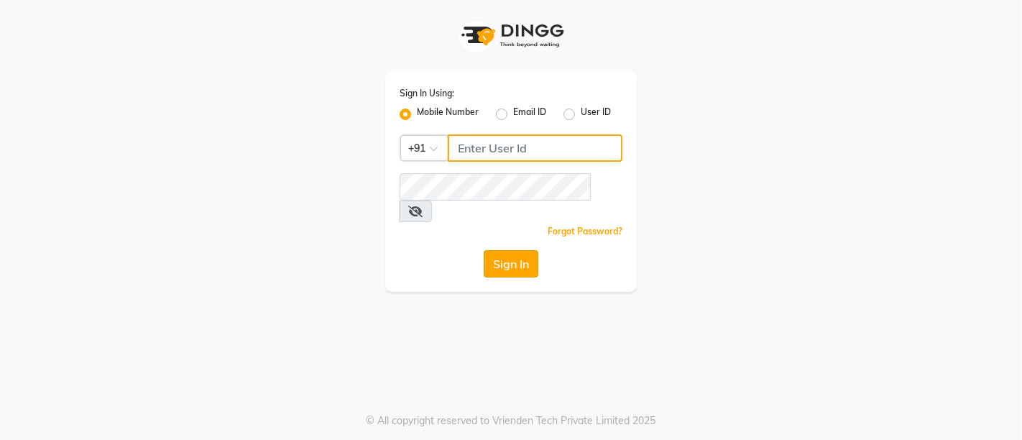
type input "7022887484"
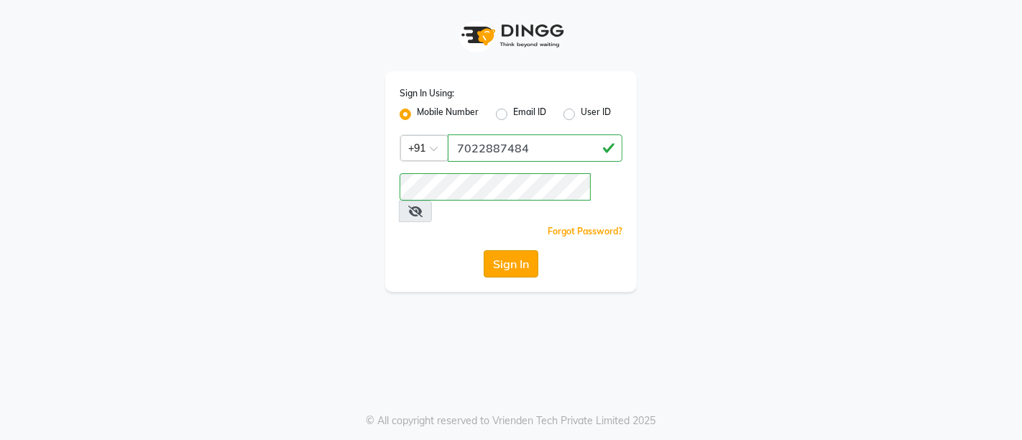
click at [510, 250] on button "Sign In" at bounding box center [511, 263] width 55 height 27
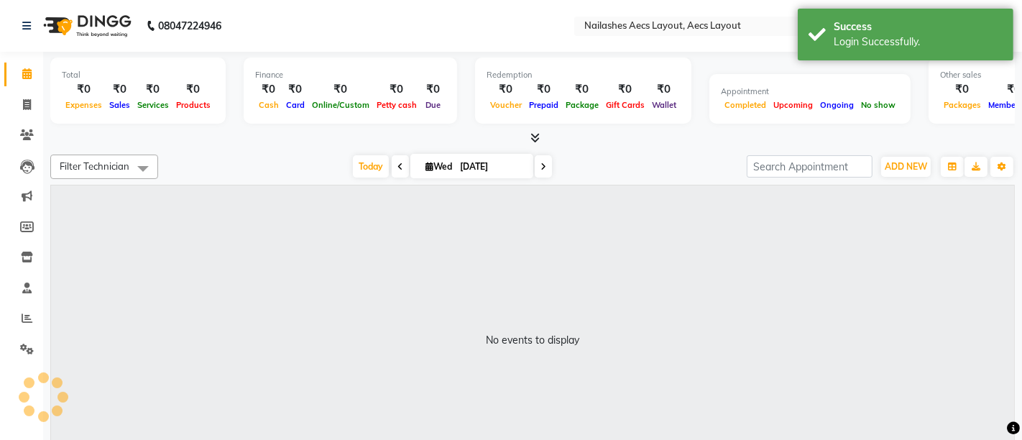
select select "en"
